Goal: Task Accomplishment & Management: Complete application form

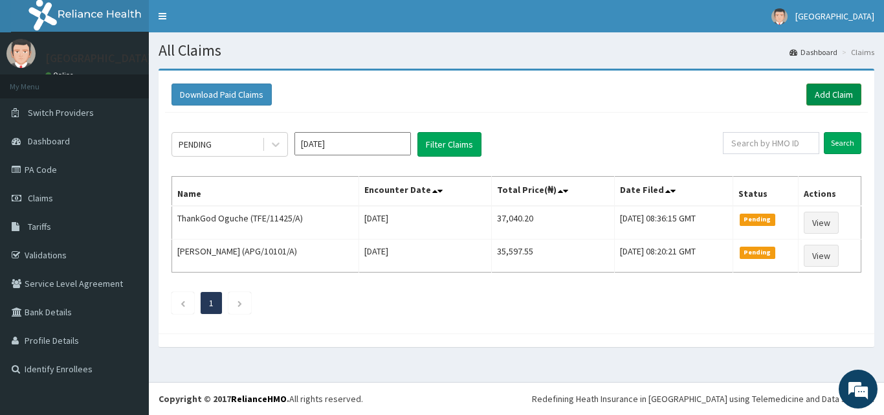
click at [845, 96] on link "Add Claim" at bounding box center [833, 94] width 55 height 22
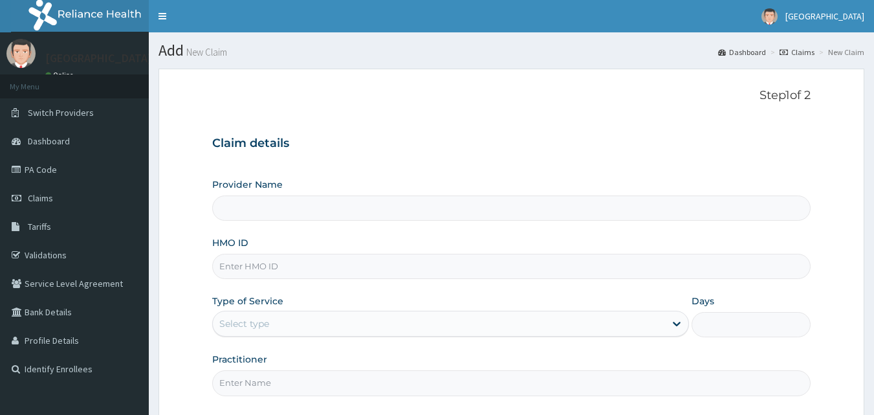
type input "Amuwo Medical Centre (AMC Hospital)"
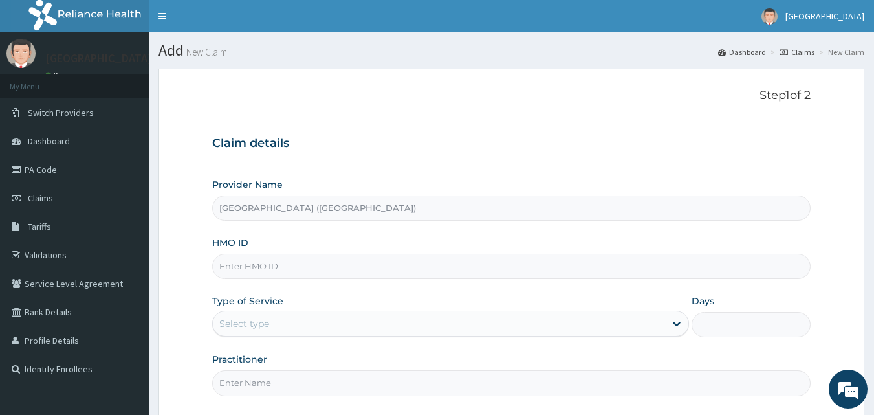
click at [440, 265] on input "HMO ID" at bounding box center [511, 266] width 599 height 25
type input "TZA/10009/c"
click at [42, 259] on link "Validations" at bounding box center [74, 255] width 149 height 28
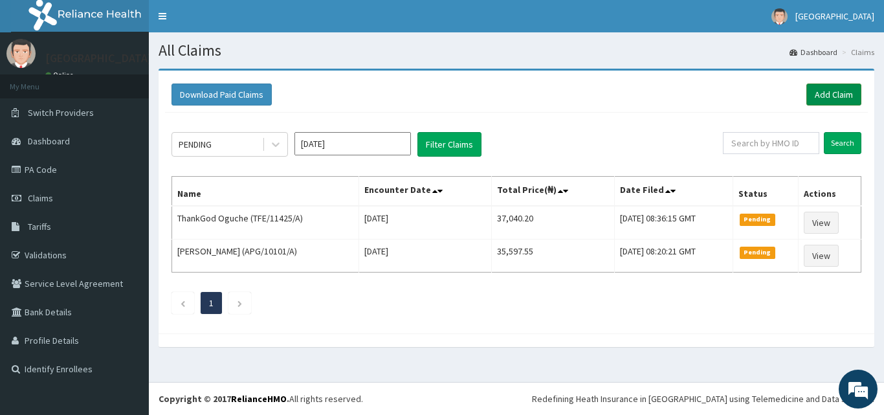
click at [826, 98] on link "Add Claim" at bounding box center [833, 94] width 55 height 22
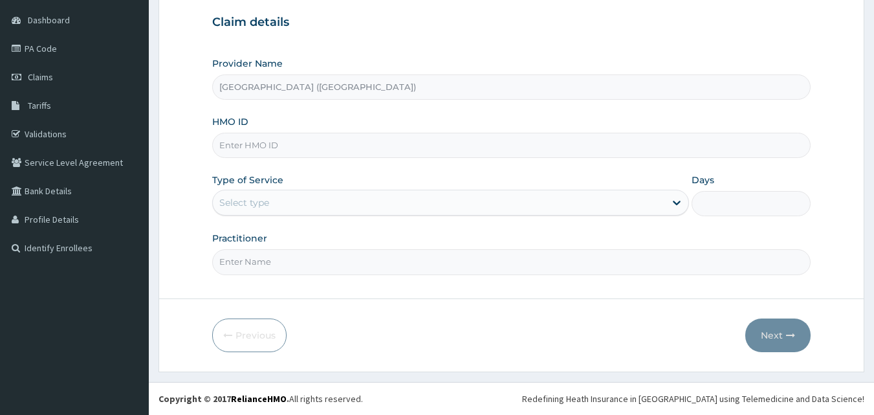
type input "Amuwo Medical Centre (AMC Hospital)"
click at [445, 149] on input "HMO ID" at bounding box center [511, 145] width 599 height 25
type input "TZA/10009/c"
click at [679, 204] on icon at bounding box center [676, 202] width 13 height 13
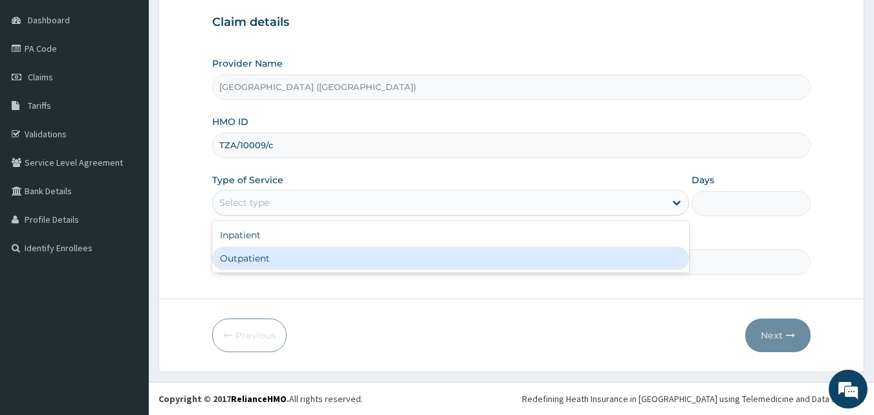
click at [562, 257] on div "Outpatient" at bounding box center [450, 258] width 477 height 23
type input "1"
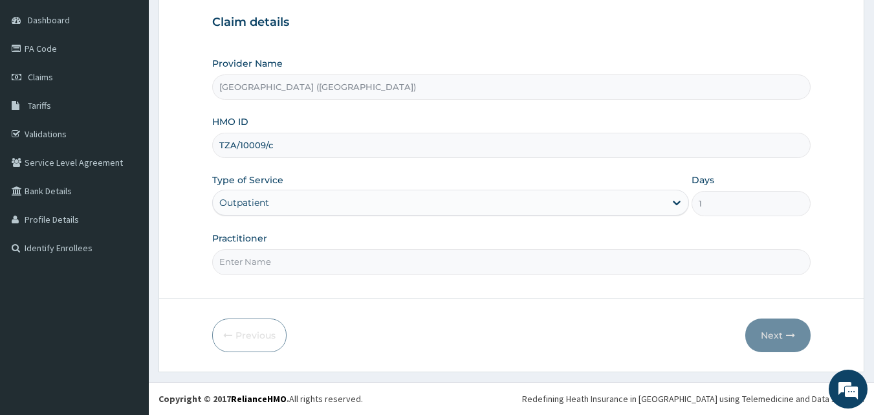
click at [628, 267] on input "Practitioner" at bounding box center [511, 261] width 599 height 25
type input "Dr. Kalu"
click at [778, 338] on button "Next" at bounding box center [777, 335] width 65 height 34
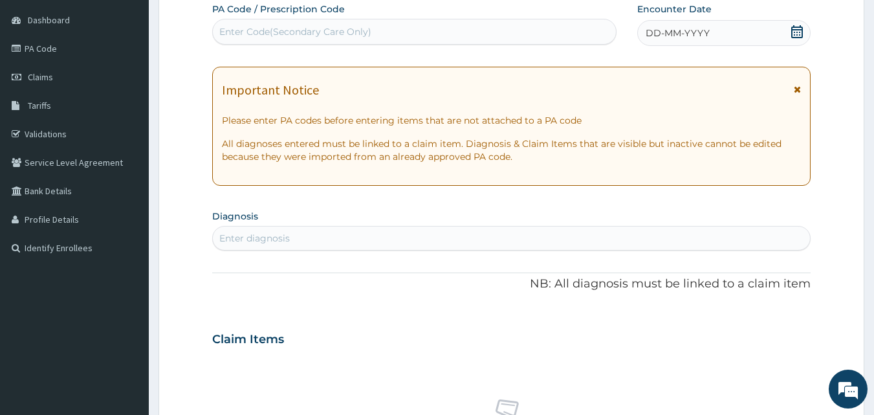
click at [801, 28] on icon at bounding box center [797, 31] width 13 height 13
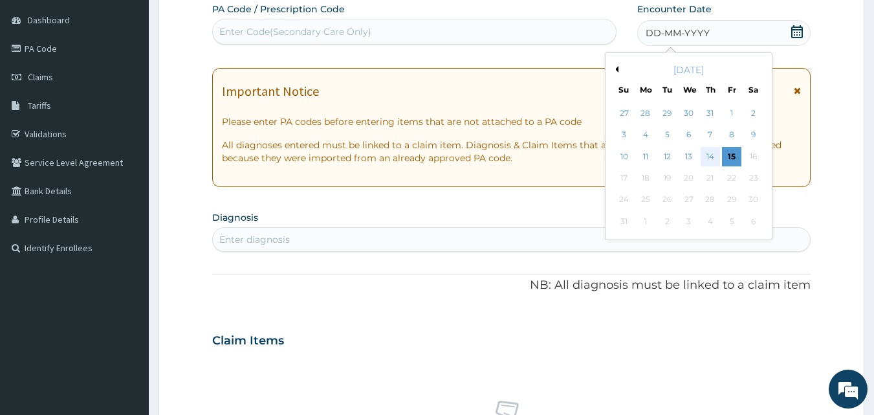
click at [710, 157] on div "14" at bounding box center [710, 156] width 19 height 19
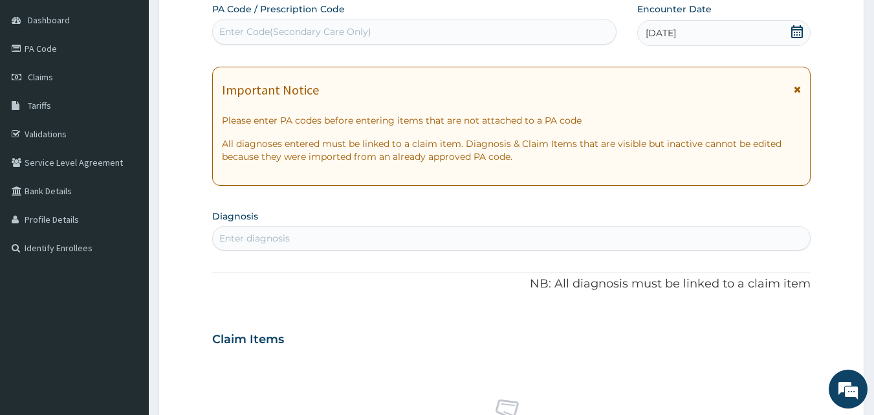
click at [437, 236] on div "Enter diagnosis" at bounding box center [512, 238] width 598 height 21
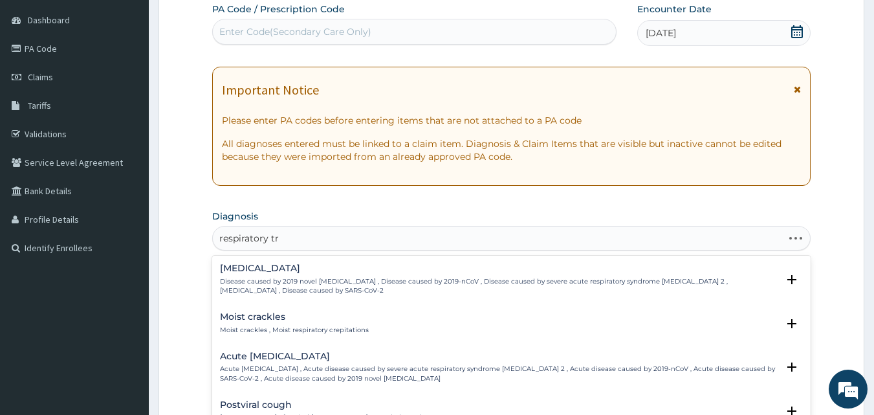
type input "respiratory tra"
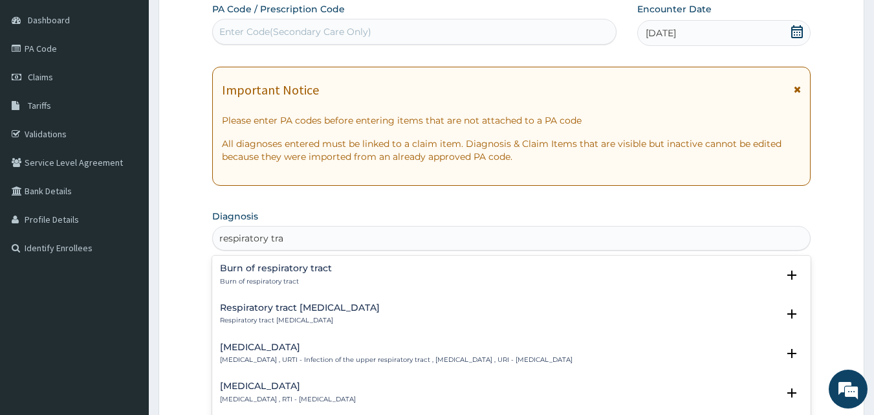
click at [383, 363] on p "Upper respiratory infection , URTI - Infection of the upper respiratory tract ,…" at bounding box center [396, 359] width 353 height 9
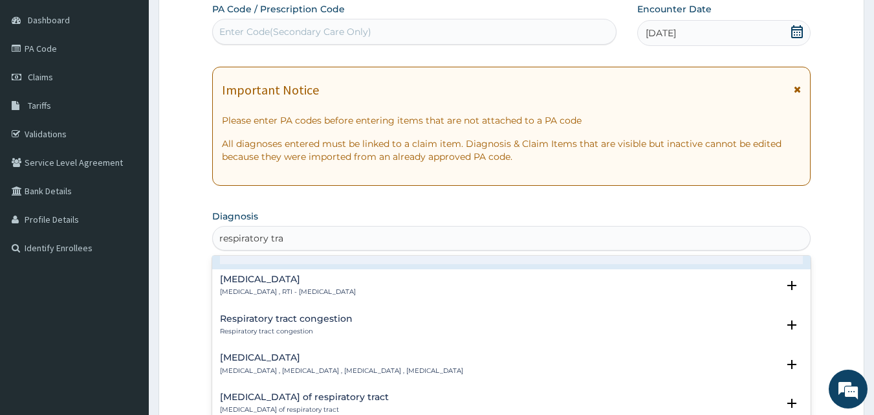
scroll to position [118, 0]
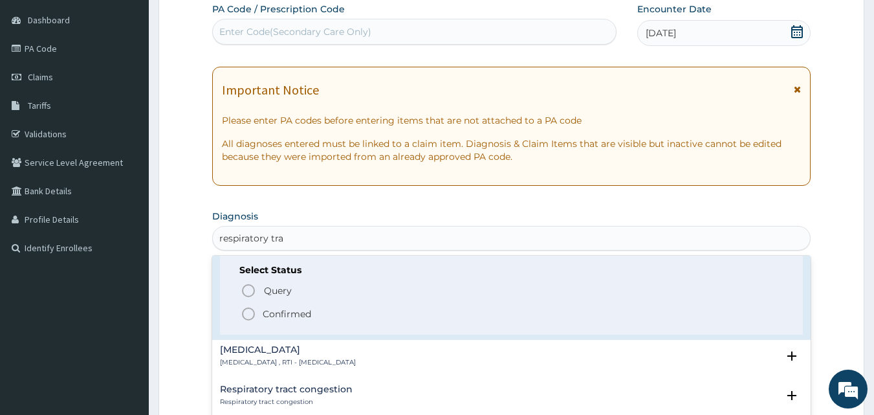
click at [253, 311] on circle "status option filled" at bounding box center [249, 314] width 12 height 12
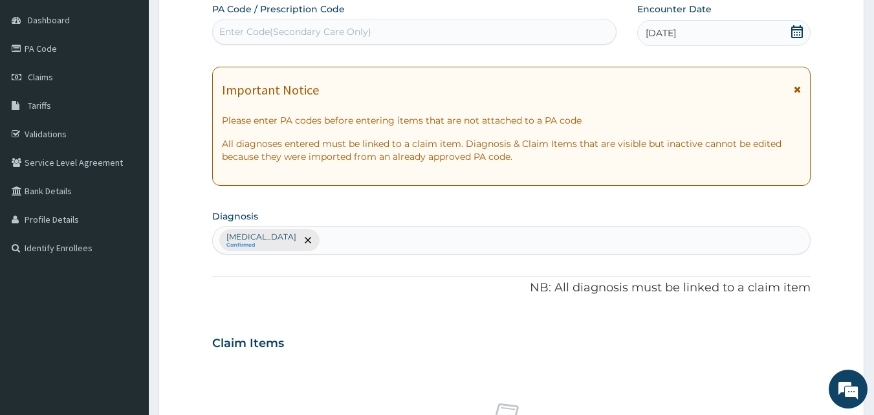
click at [364, 236] on div "Upper respiratory infection Confirmed" at bounding box center [512, 239] width 598 height 27
type input "malaria"
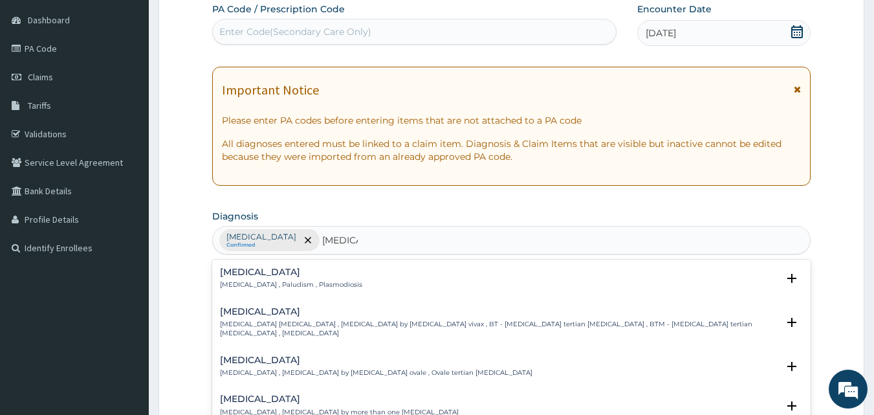
click at [283, 286] on p "Malaria , Paludism , Plasmodiosis" at bounding box center [291, 284] width 142 height 9
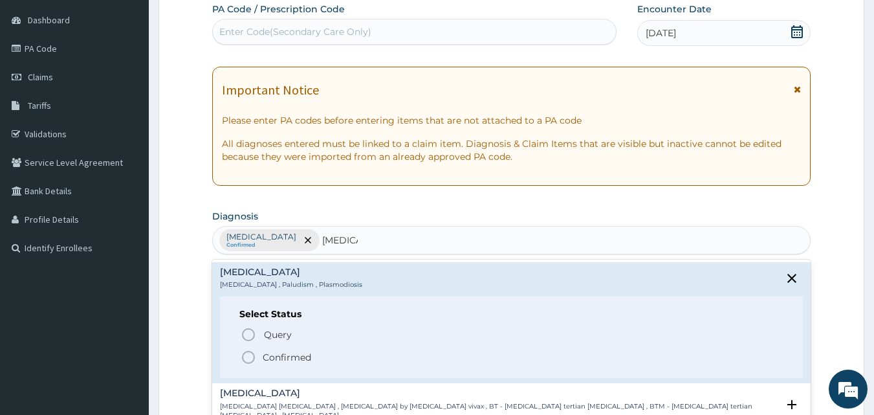
click at [250, 358] on icon "status option filled" at bounding box center [249, 357] width 16 height 16
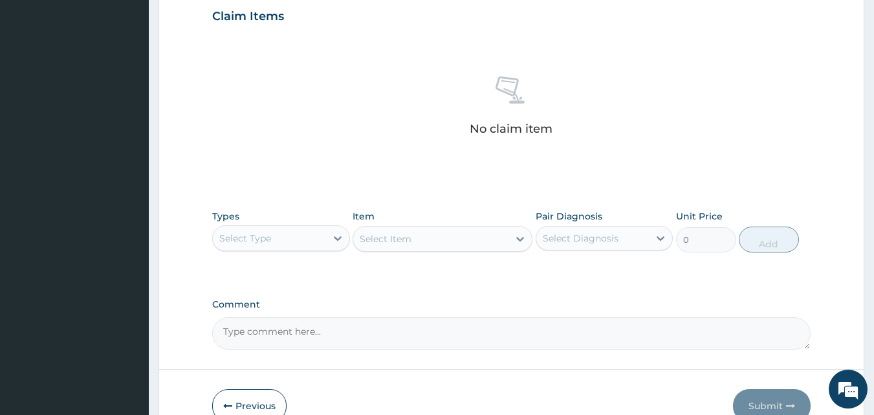
scroll to position [450, 0]
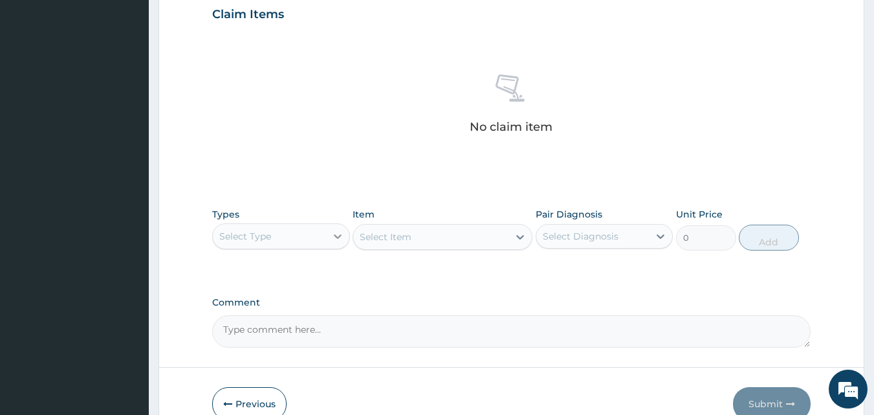
click at [338, 237] on icon at bounding box center [338, 236] width 8 height 5
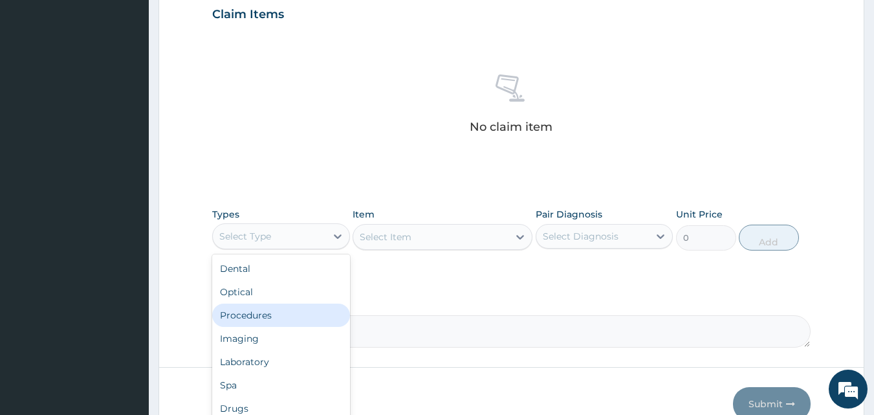
click at [240, 319] on div "Procedures" at bounding box center [281, 314] width 138 height 23
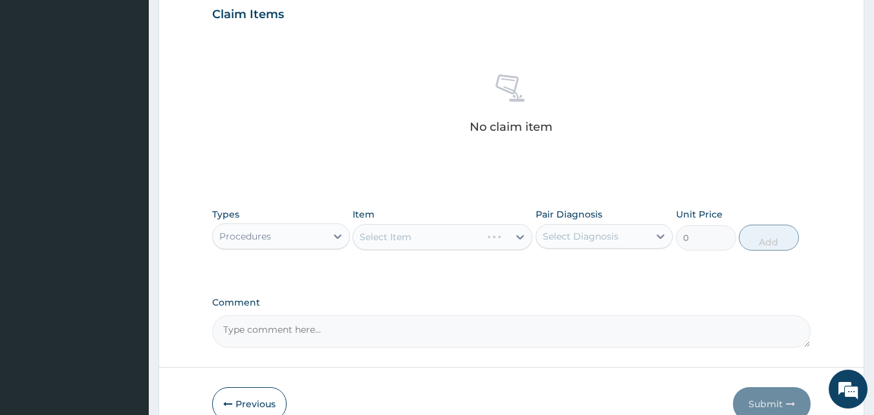
click at [518, 233] on div "Select Item" at bounding box center [443, 237] width 180 height 26
click at [515, 236] on icon at bounding box center [520, 236] width 13 height 13
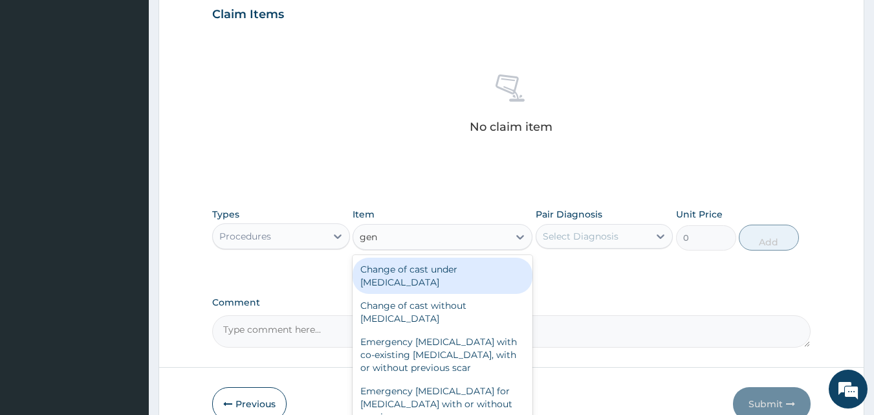
type input "gene"
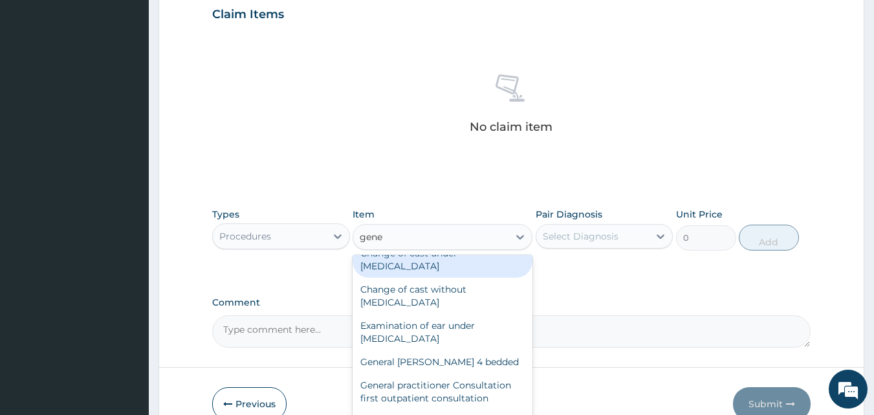
scroll to position [41, 0]
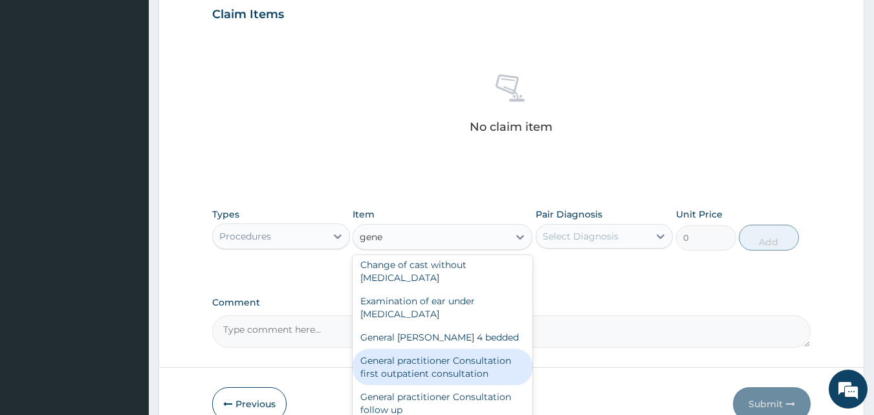
click at [454, 362] on div "General practitioner Consultation first outpatient consultation" at bounding box center [443, 367] width 180 height 36
type input "3547.5"
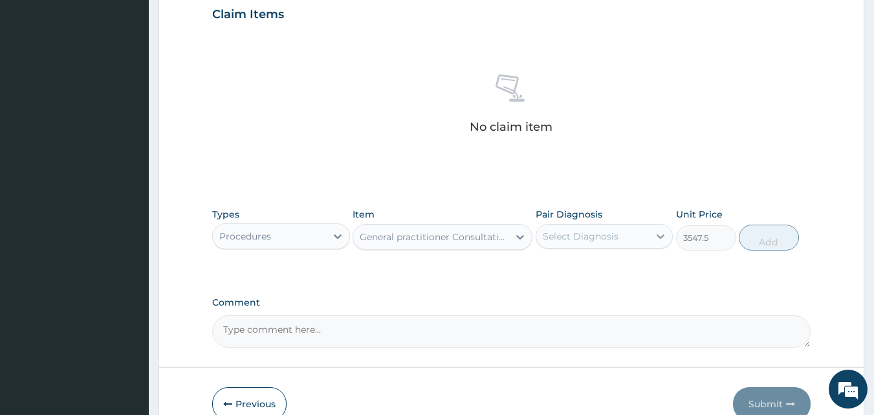
click at [659, 234] on icon at bounding box center [660, 236] width 13 height 13
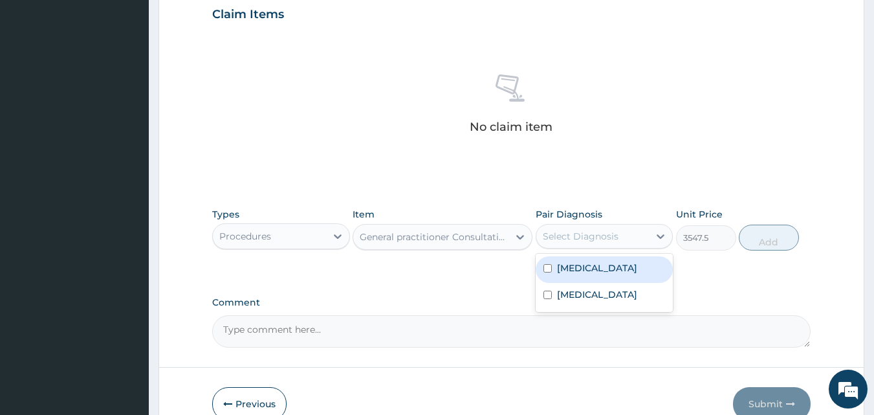
click at [548, 272] on input "checkbox" at bounding box center [548, 268] width 8 height 8
checkbox input "true"
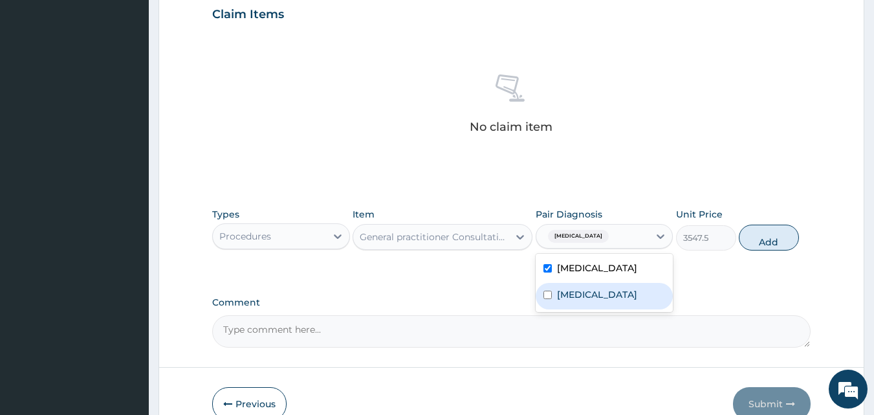
click at [547, 299] on input "checkbox" at bounding box center [548, 295] width 8 height 8
checkbox input "true"
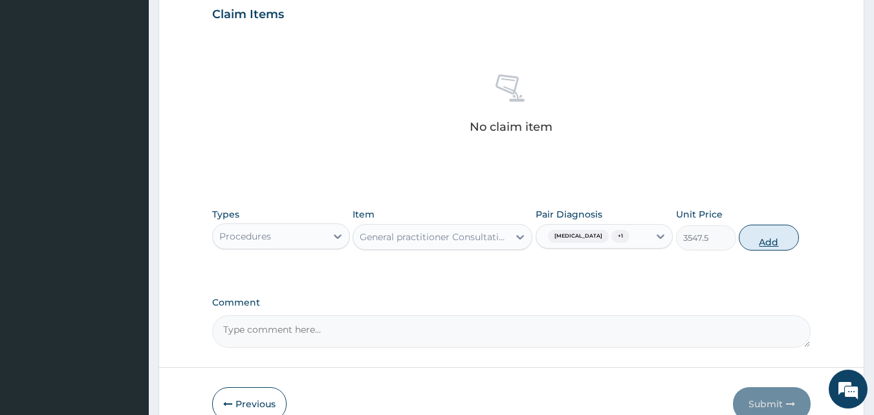
click at [769, 250] on button "Add" at bounding box center [769, 238] width 60 height 26
type input "0"
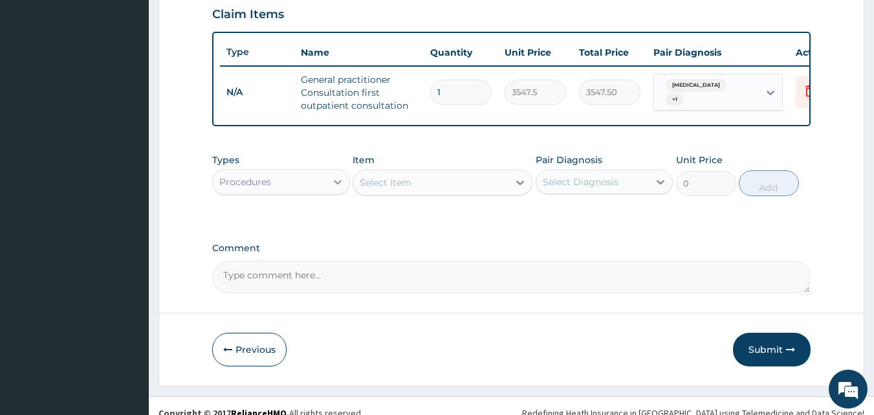
click at [342, 188] on icon at bounding box center [337, 181] width 13 height 13
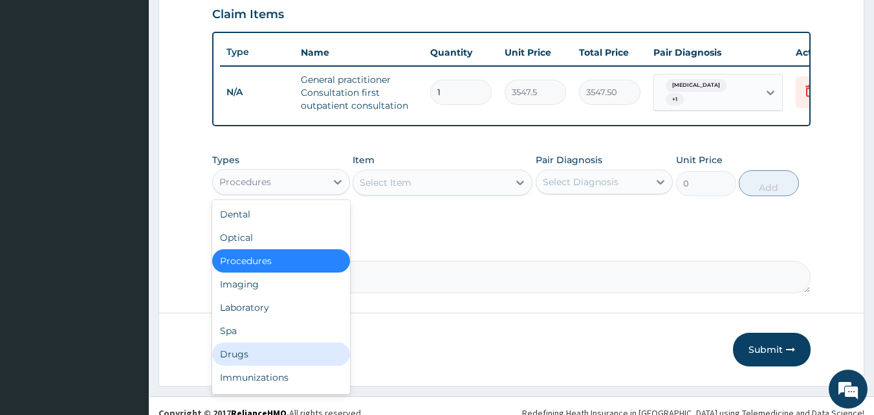
click at [245, 366] on div "Drugs" at bounding box center [281, 353] width 138 height 23
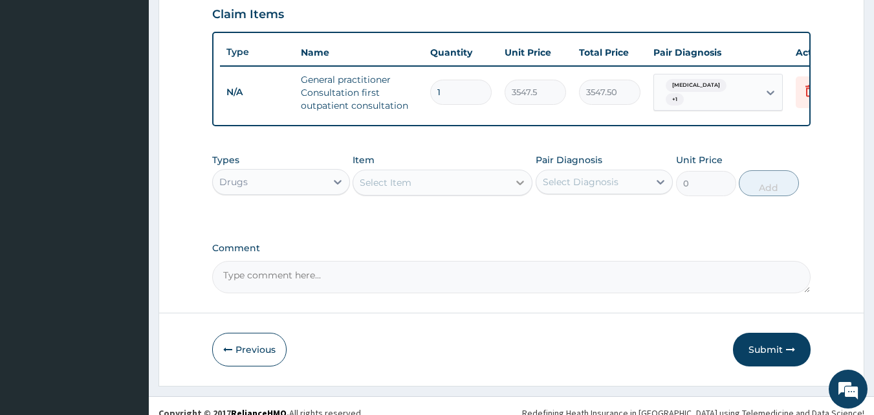
click at [514, 194] on div at bounding box center [520, 182] width 23 height 23
click at [435, 193] on div "Select Item" at bounding box center [430, 182] width 155 height 21
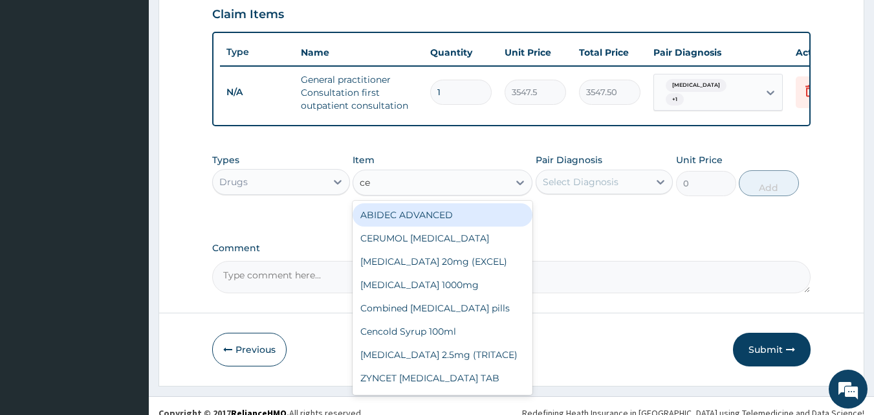
type input "cef"
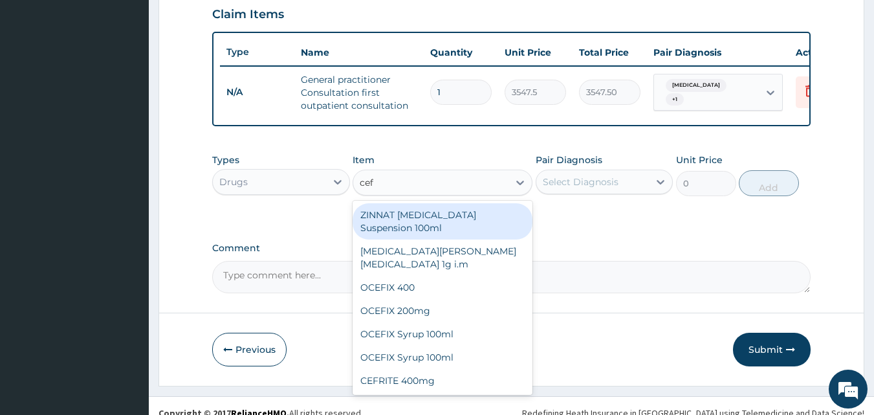
click at [488, 230] on div "ZINNAT CEFUROXIME Suspension 100ml" at bounding box center [443, 221] width 180 height 36
type input "8868.75"
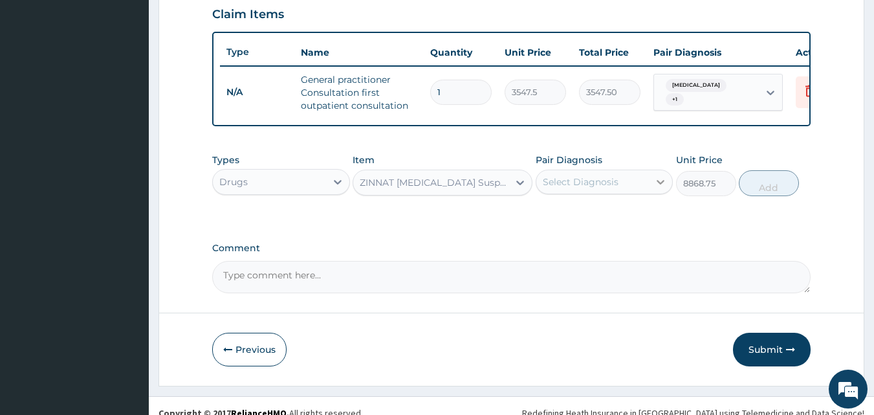
click at [659, 188] on icon at bounding box center [660, 181] width 13 height 13
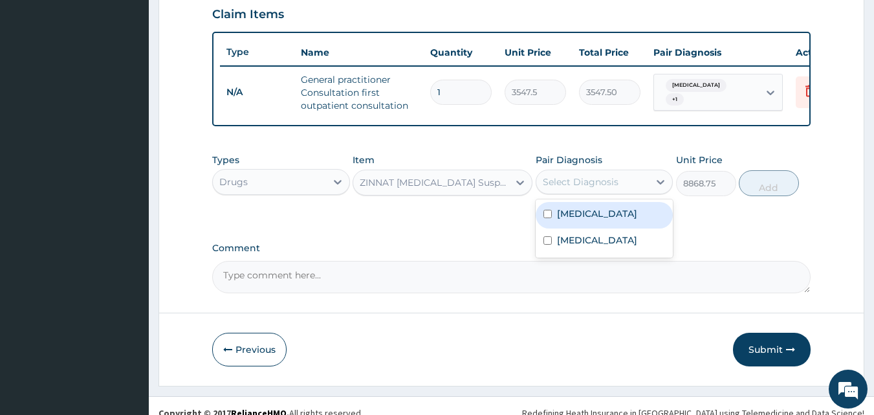
click at [548, 218] on input "checkbox" at bounding box center [548, 214] width 8 height 8
checkbox input "true"
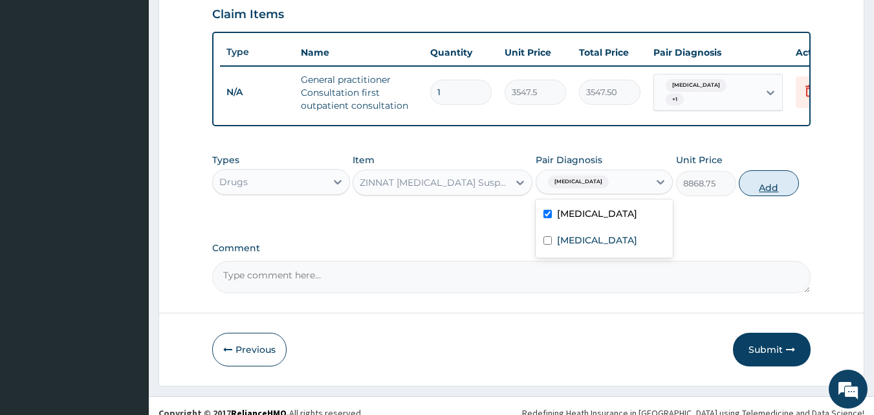
click at [765, 188] on button "Add" at bounding box center [769, 183] width 60 height 26
type input "0"
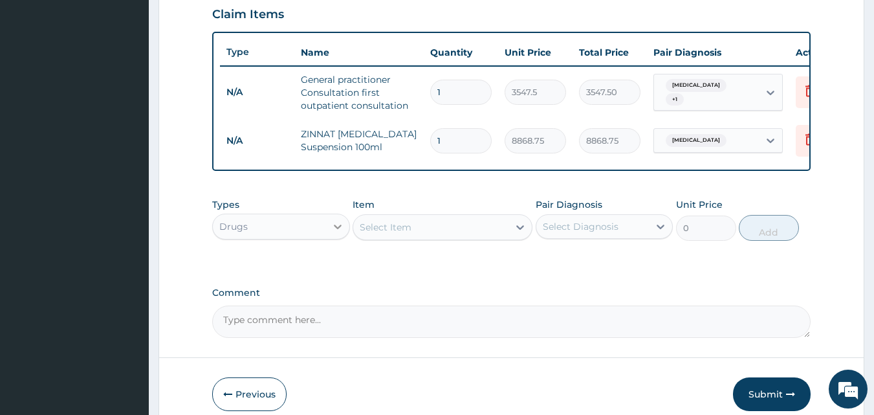
click at [338, 229] on icon at bounding box center [338, 227] width 8 height 5
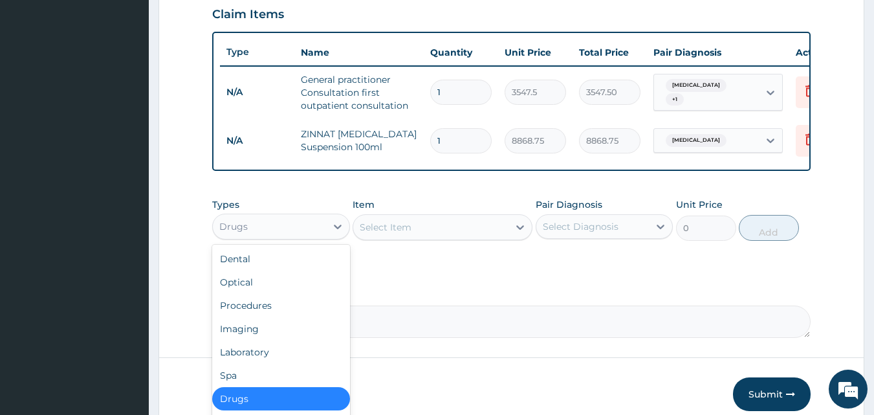
click at [256, 404] on div "Drugs" at bounding box center [281, 398] width 138 height 23
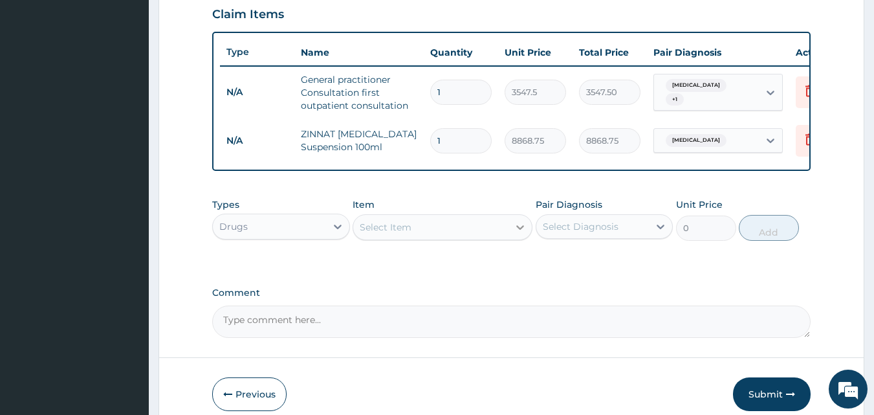
click at [519, 234] on icon at bounding box center [520, 227] width 13 height 13
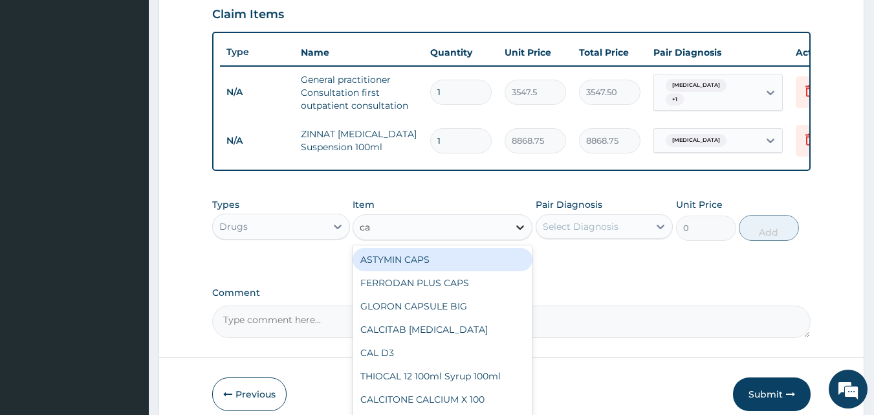
type input "cam"
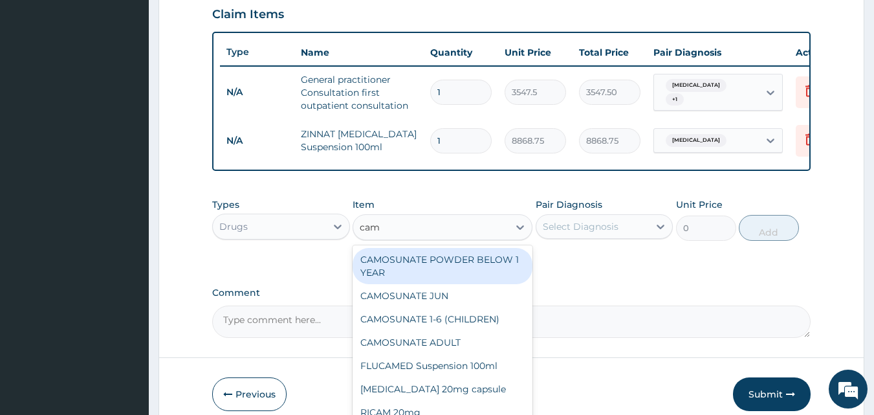
click at [441, 265] on div "CAMOSUNATE POWDER BELOW 1 YEAR" at bounding box center [443, 266] width 180 height 36
type input "147.8125"
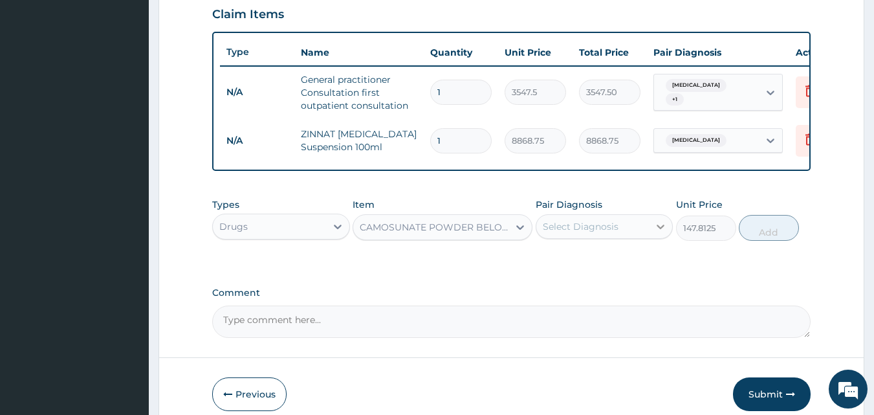
click at [663, 229] on icon at bounding box center [661, 227] width 8 height 5
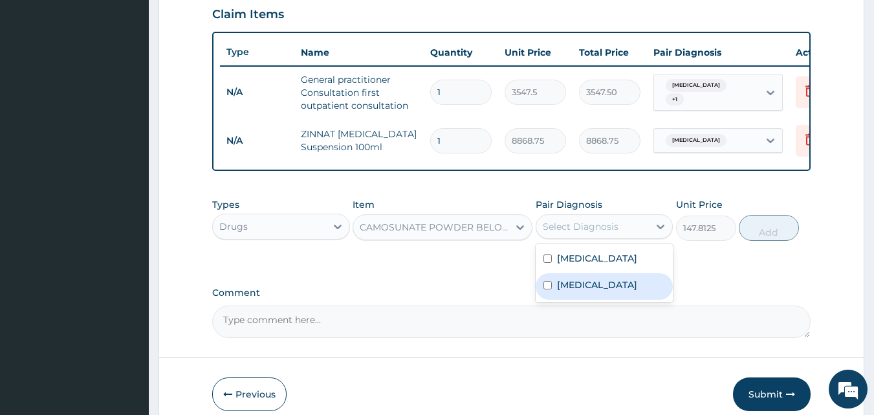
click at [544, 289] on input "checkbox" at bounding box center [548, 285] width 8 height 8
checkbox input "true"
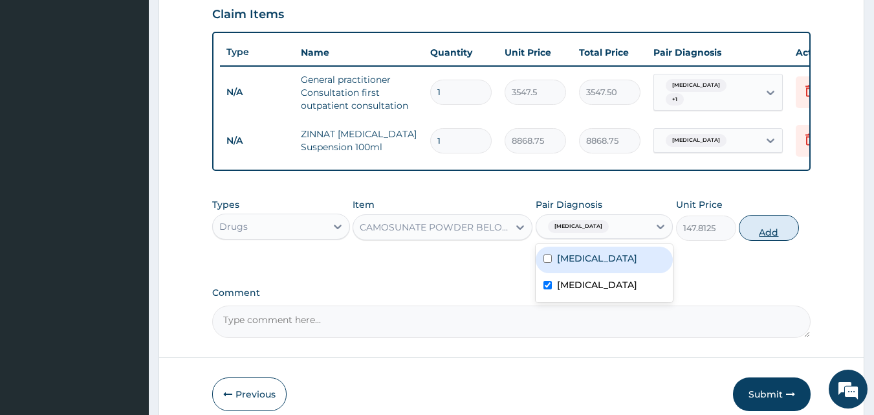
click at [762, 241] on button "Add" at bounding box center [769, 228] width 60 height 26
type input "0"
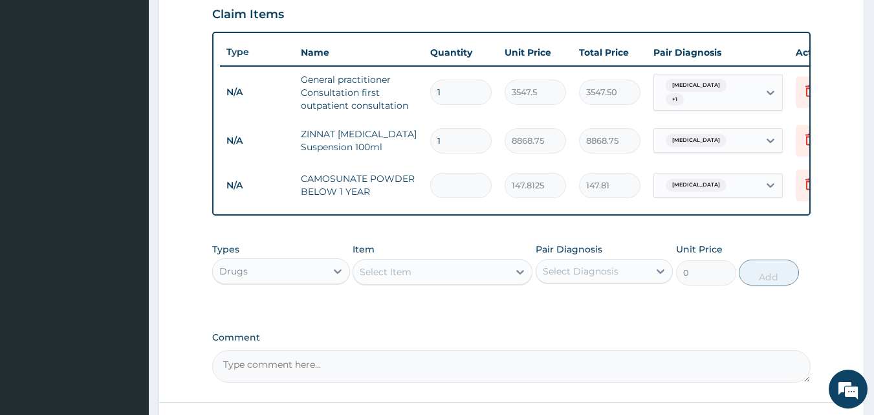
type input "0.00"
type input "6"
type input "886.88"
type input "6"
click at [499, 282] on div "Select Item" at bounding box center [430, 271] width 155 height 21
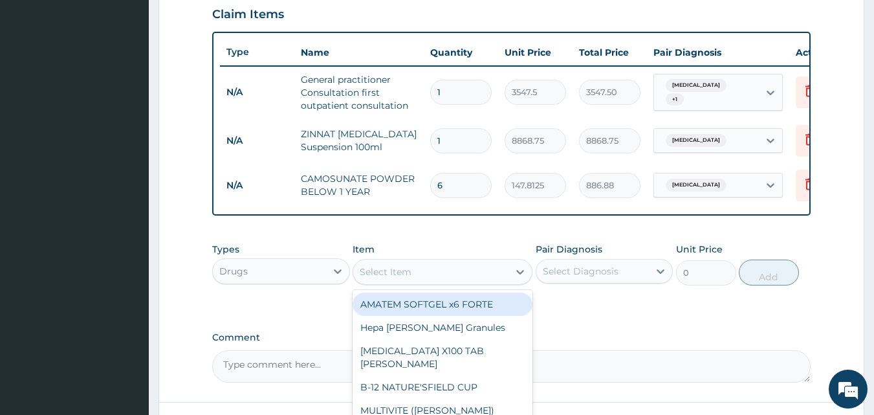
click at [487, 278] on div "Select Item" at bounding box center [430, 271] width 155 height 21
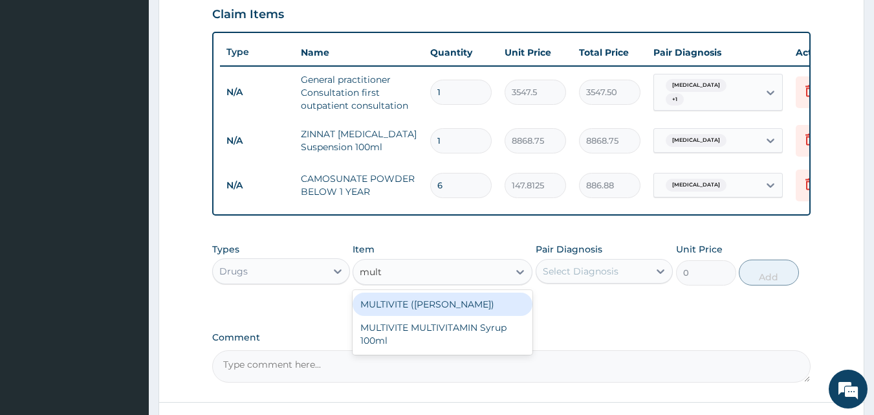
type input "multi"
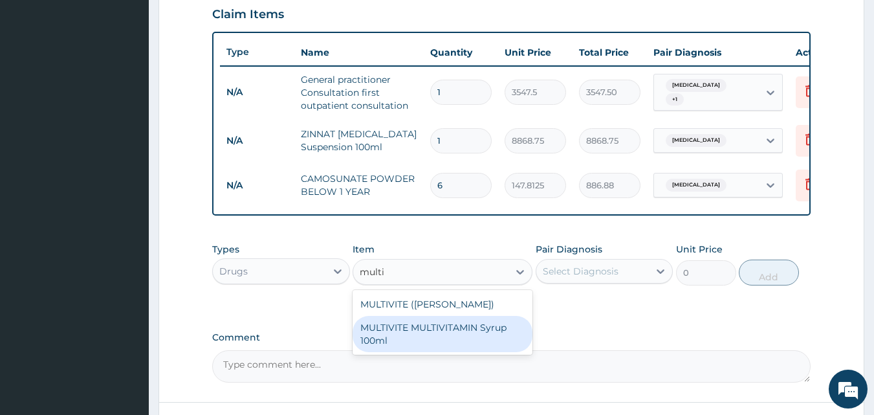
click at [447, 345] on div "MULTIVITE MULTIVITAMIN Syrup 100ml" at bounding box center [443, 334] width 180 height 36
type input "946"
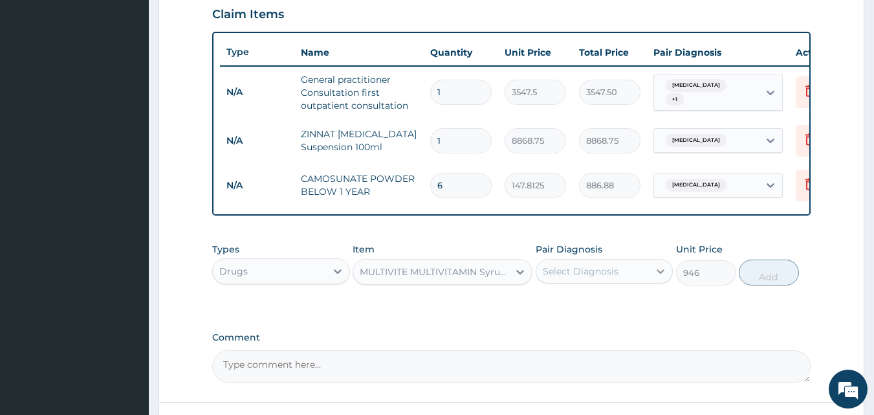
click at [659, 273] on div at bounding box center [660, 270] width 23 height 23
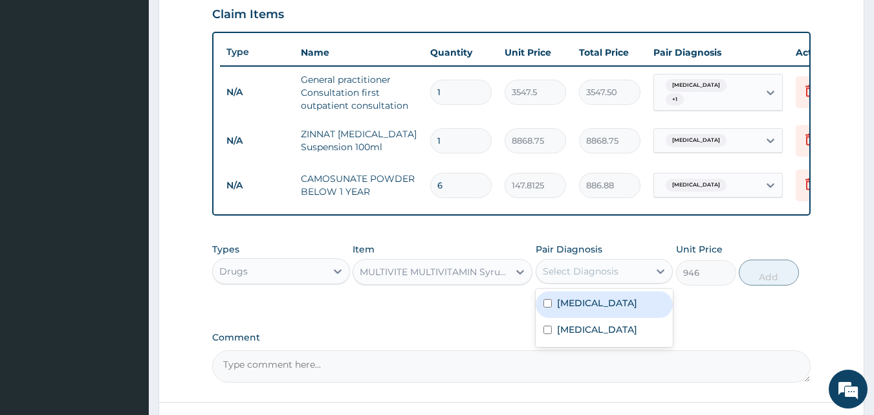
click at [545, 307] on input "checkbox" at bounding box center [548, 303] width 8 height 8
checkbox input "true"
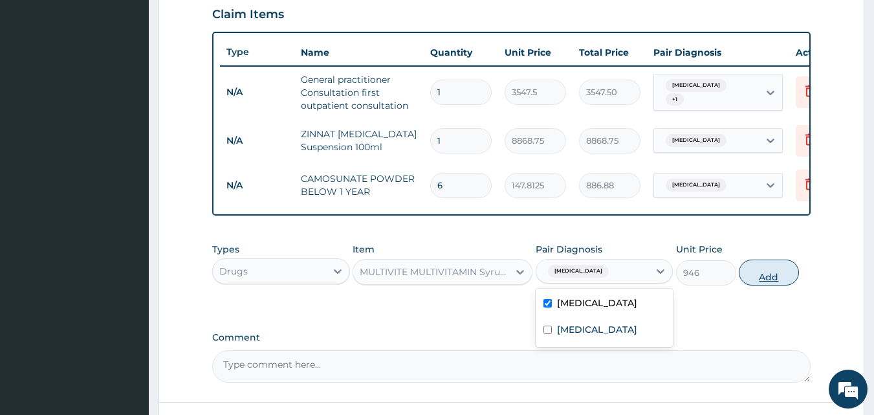
click at [764, 285] on button "Add" at bounding box center [769, 272] width 60 height 26
type input "0"
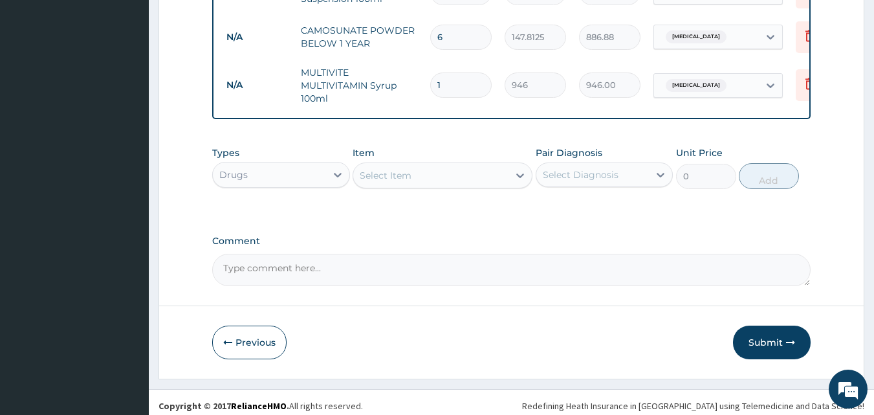
scroll to position [599, 0]
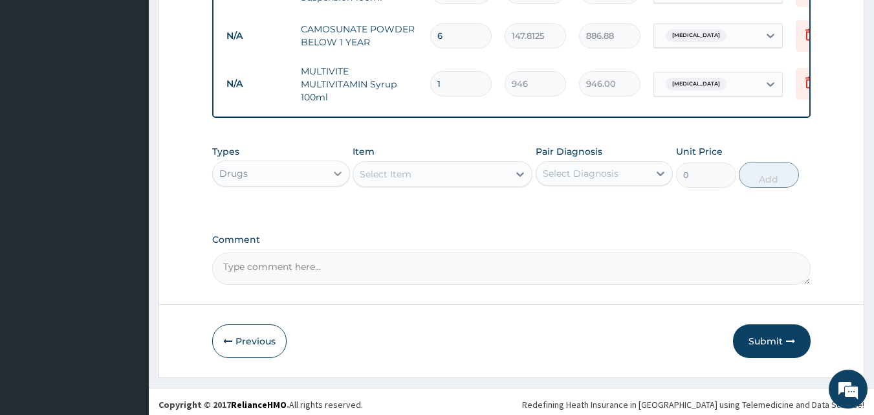
click at [338, 176] on icon at bounding box center [338, 173] width 8 height 5
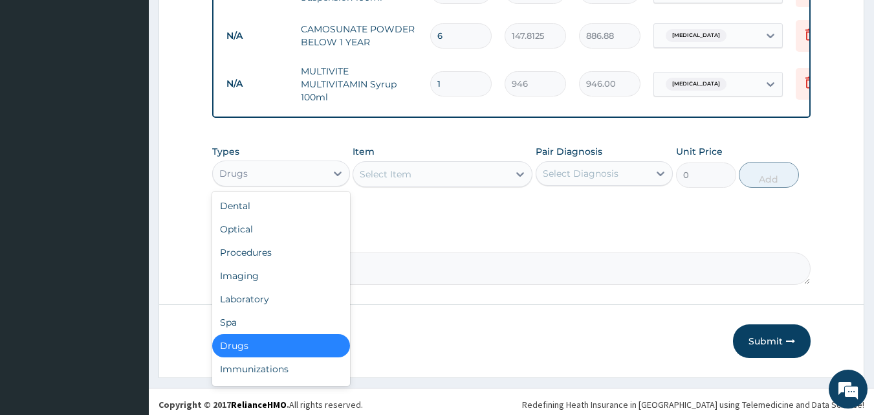
click at [268, 355] on div "Drugs" at bounding box center [281, 345] width 138 height 23
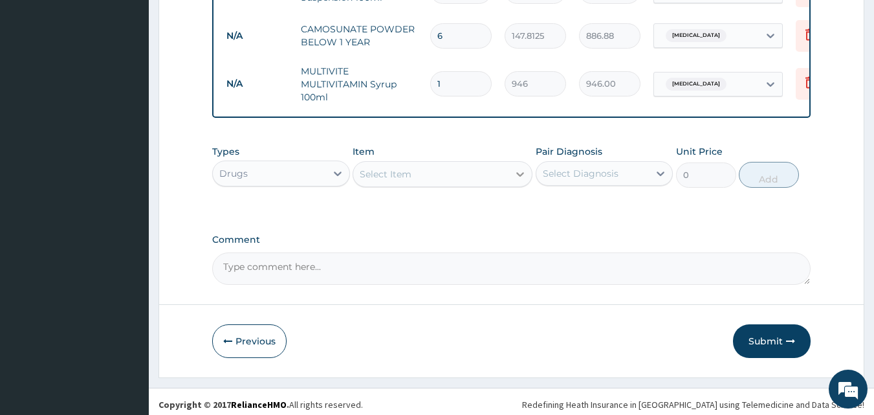
click at [521, 181] on icon at bounding box center [520, 174] width 13 height 13
type input "a"
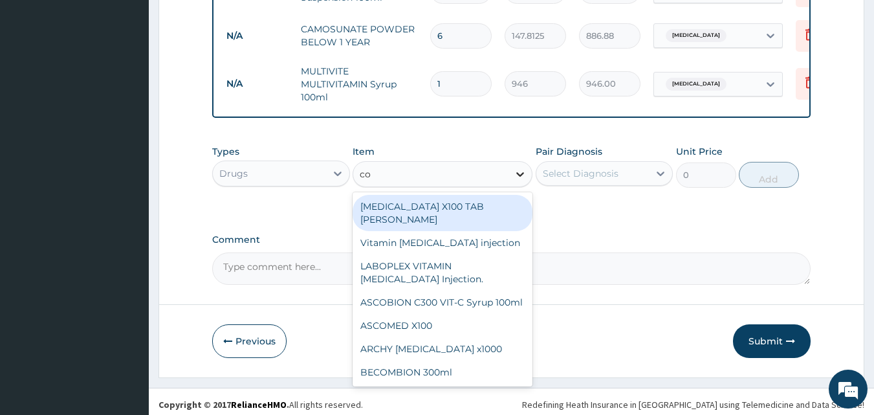
type input "cou"
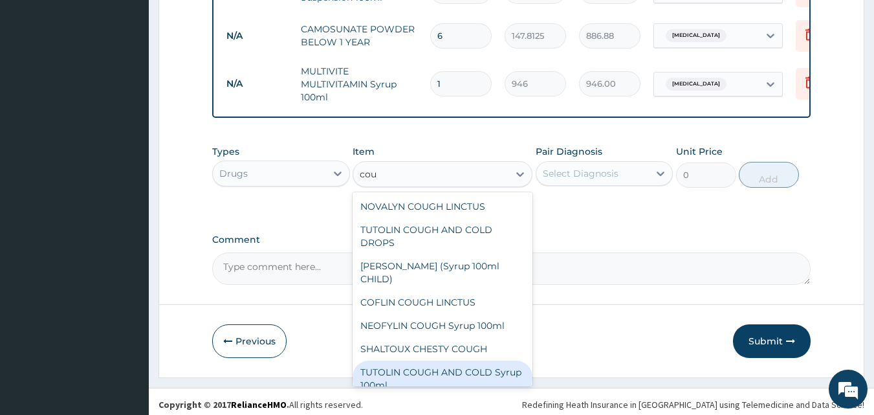
click at [471, 378] on div "TUTOLIN COUGH AND COLD Syrup 100ml" at bounding box center [443, 378] width 180 height 36
type input "1537.25"
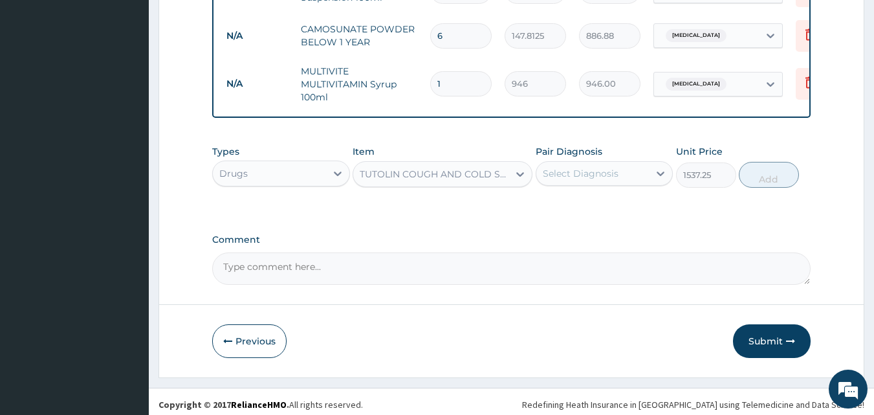
click at [593, 180] on div "Select Diagnosis" at bounding box center [581, 173] width 76 height 13
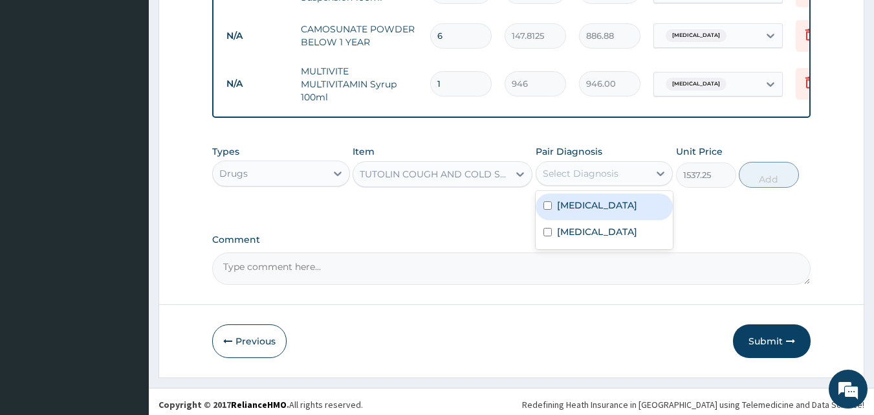
click at [547, 210] on input "checkbox" at bounding box center [548, 205] width 8 height 8
checkbox input "true"
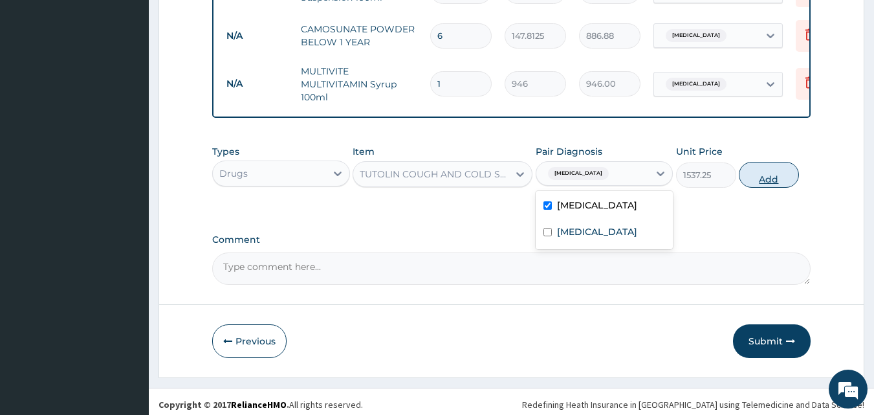
click at [779, 182] on button "Add" at bounding box center [769, 175] width 60 height 26
type input "0"
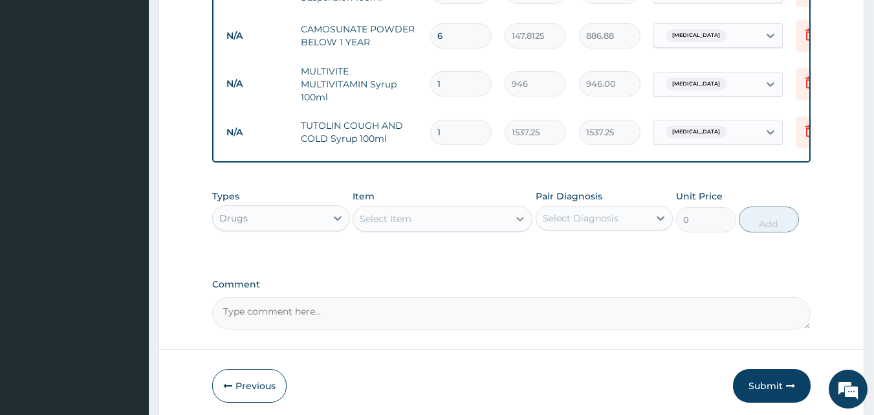
click at [520, 225] on icon at bounding box center [520, 218] width 13 height 13
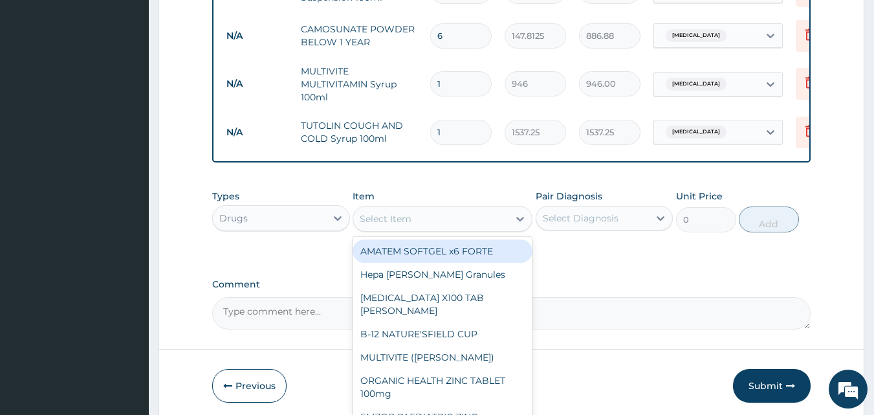
click at [480, 224] on div "Select Item" at bounding box center [430, 218] width 155 height 21
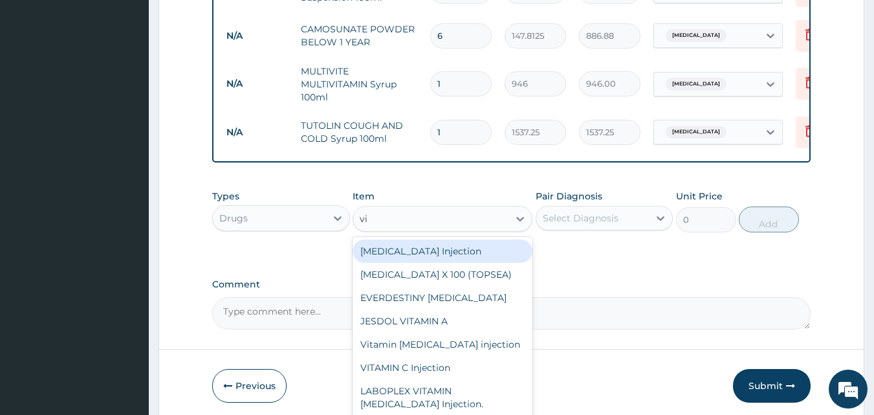
type input "v"
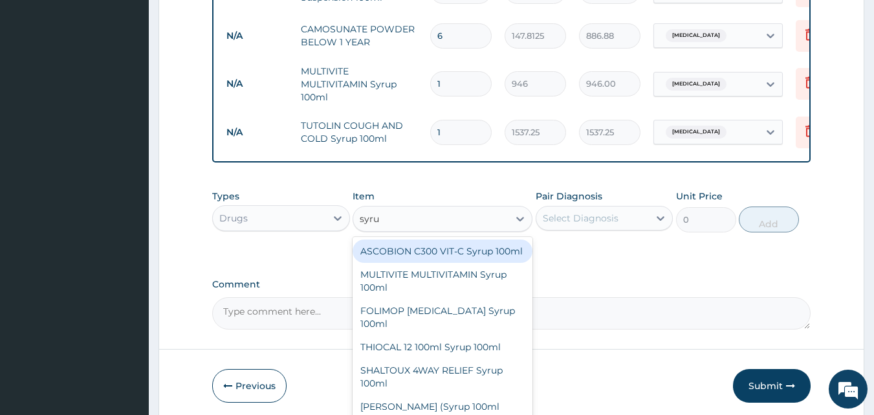
type input "syrup"
click at [434, 263] on div "ASCOBION C300 VIT-C Syrup 100ml" at bounding box center [443, 250] width 180 height 23
type input "946"
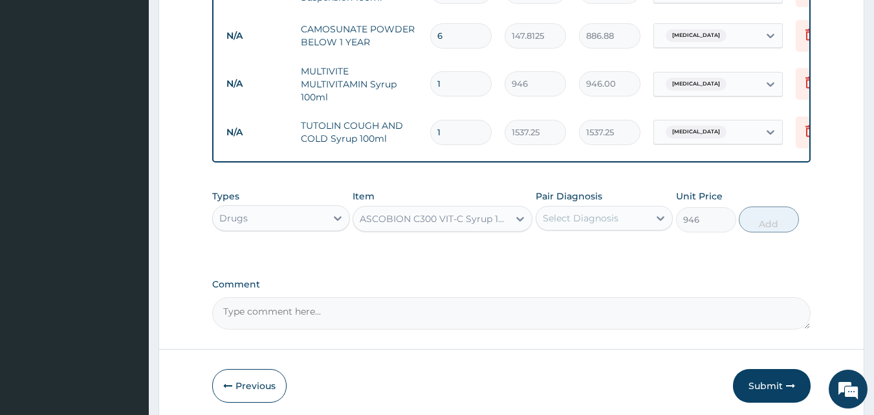
click at [580, 225] on div "Select Diagnosis" at bounding box center [581, 218] width 76 height 13
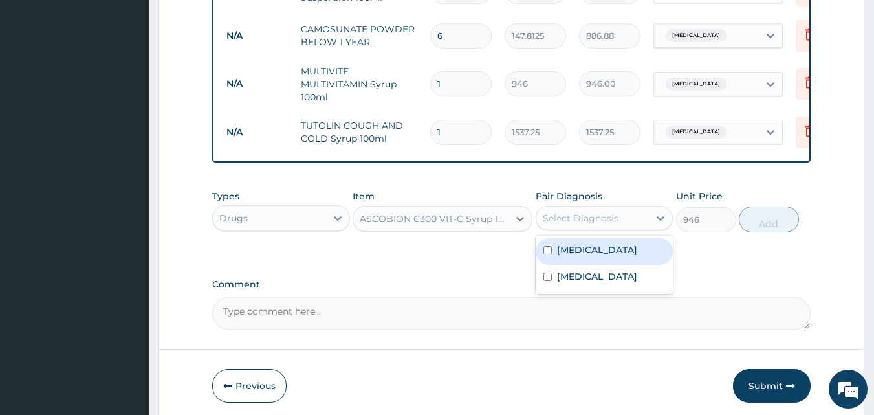
click at [546, 254] on input "checkbox" at bounding box center [548, 250] width 8 height 8
checkbox input "true"
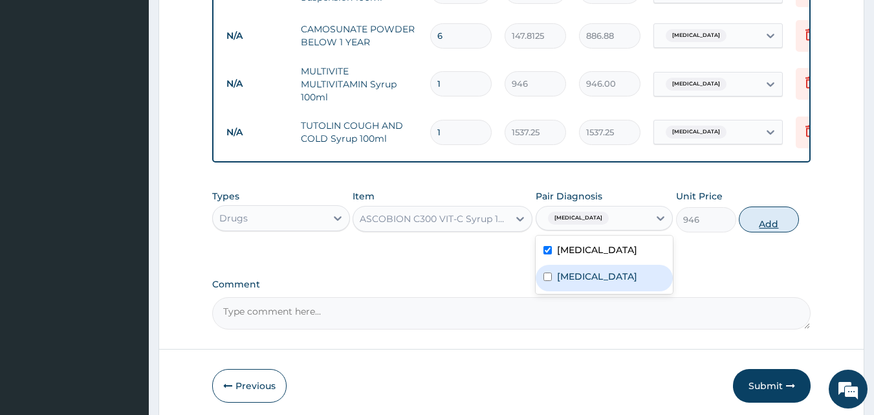
click at [780, 232] on button "Add" at bounding box center [769, 219] width 60 height 26
type input "0"
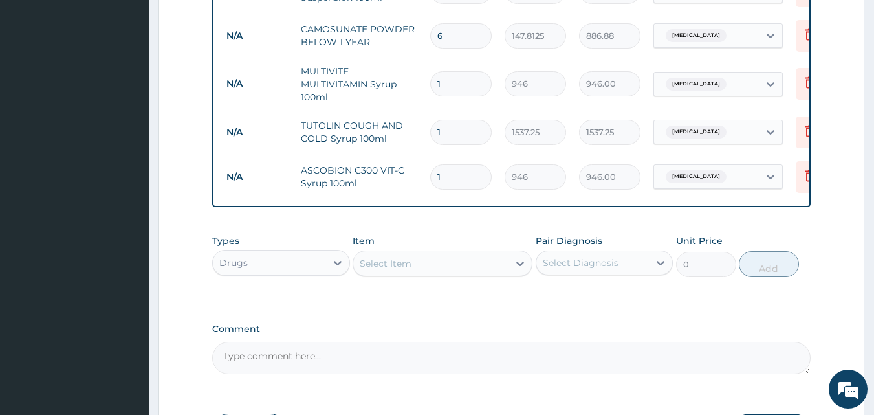
scroll to position [704, 0]
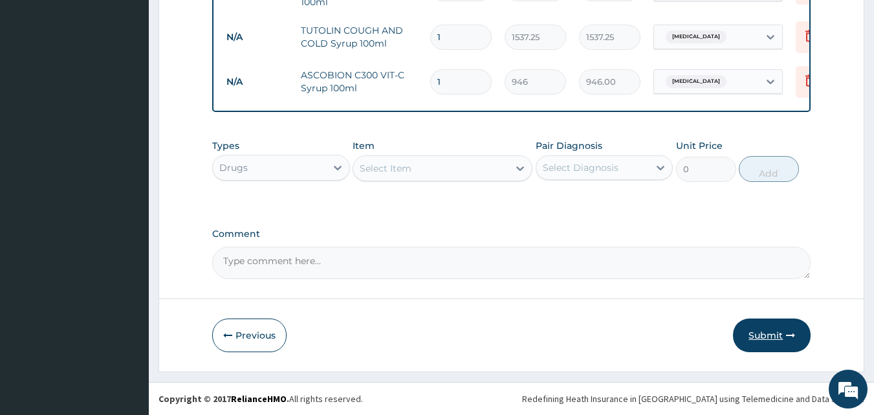
click at [763, 334] on button "Submit" at bounding box center [772, 335] width 78 height 34
